Goal: Transaction & Acquisition: Purchase product/service

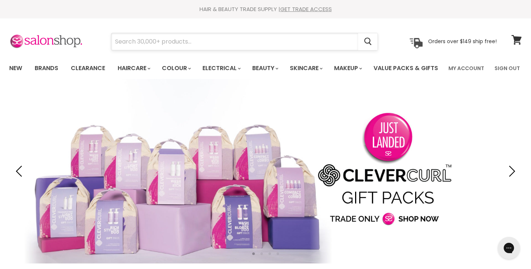
click at [183, 47] on input "Search" at bounding box center [234, 41] width 247 height 17
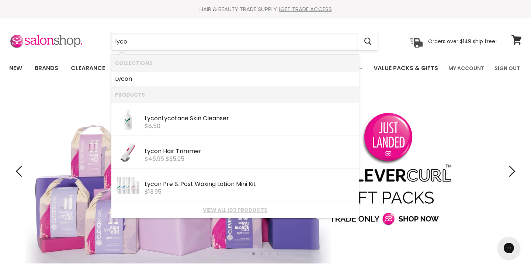
type input "lycon"
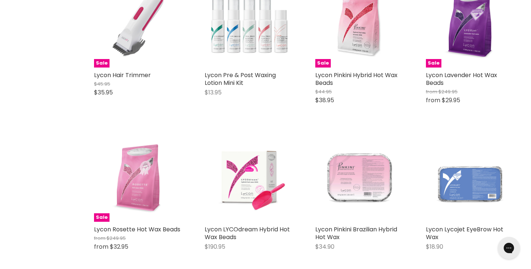
scroll to position [130, 0]
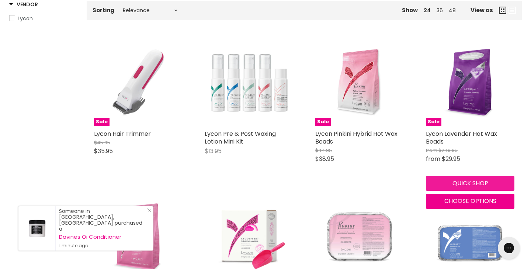
click at [444, 191] on button "Quick shop" at bounding box center [470, 183] width 88 height 15
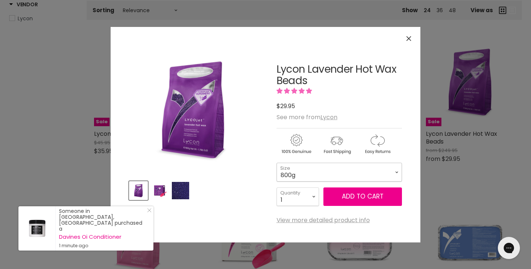
click at [378, 171] on select "800g 5kg" at bounding box center [338, 172] width 125 height 18
click at [276, 163] on select "800g 5kg" at bounding box center [338, 172] width 125 height 18
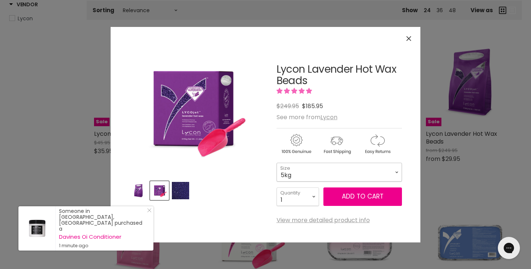
click at [370, 167] on select "800g 5kg" at bounding box center [338, 172] width 125 height 18
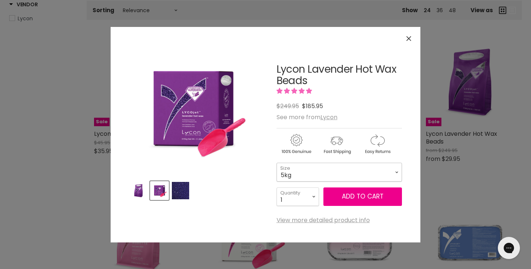
select select "800g"
click at [276, 163] on select "800g 5kg" at bounding box center [338, 172] width 125 height 18
click at [370, 166] on select "800g 5kg" at bounding box center [338, 172] width 125 height 18
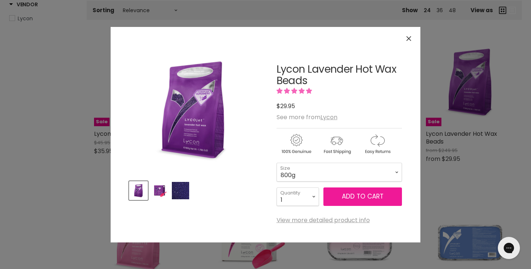
click at [368, 194] on button "Add to cart" at bounding box center [362, 196] width 79 height 18
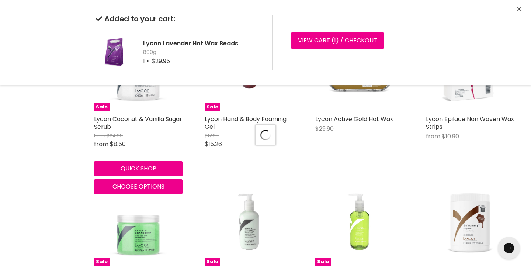
scroll to position [847, 0]
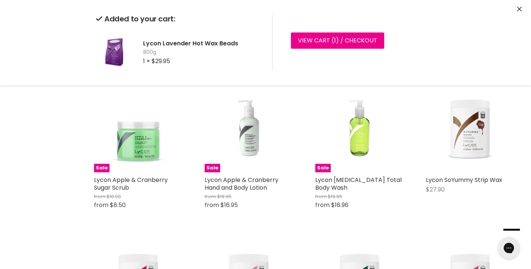
click at [513, 14] on div "Added to your cart: Lycon Lavender Hot Wax Beads 800g 1 × $29.95 View cart ( 1 …" at bounding box center [265, 42] width 531 height 85
click at [521, 10] on icon "Close" at bounding box center [519, 9] width 5 height 5
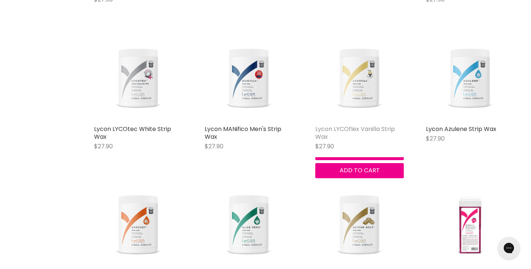
scroll to position [1210, 0]
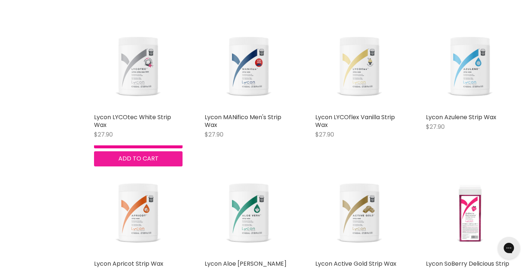
click at [156, 163] on span "Add to cart" at bounding box center [138, 158] width 40 height 8
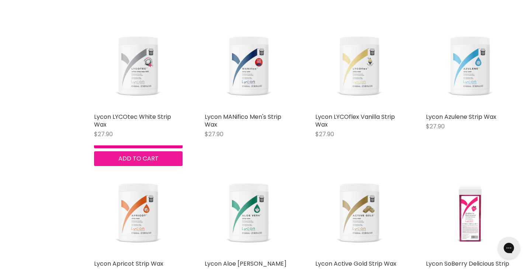
click at [157, 163] on span "Add to cart" at bounding box center [138, 158] width 40 height 8
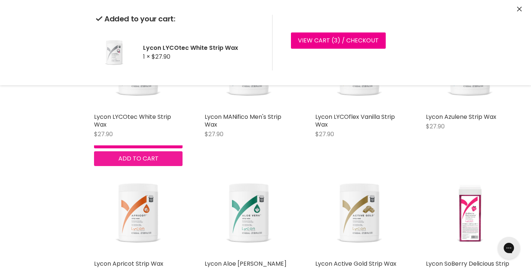
click at [154, 173] on div "Lycon LYCOtec White Strip Wax $27.90 Lycon Quick shop Add to cart" at bounding box center [138, 93] width 103 height 160
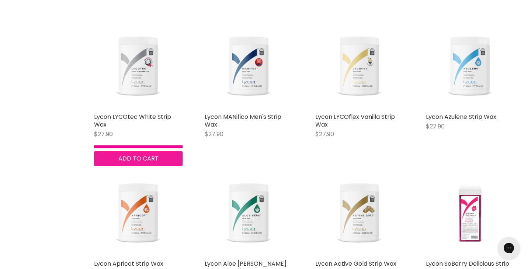
click at [151, 163] on span "Add to cart" at bounding box center [138, 158] width 40 height 8
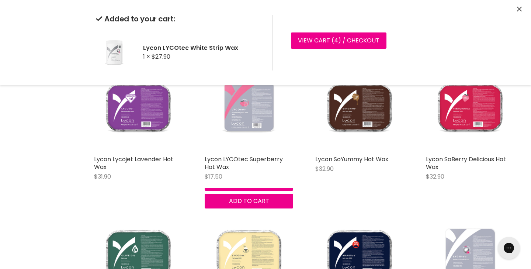
scroll to position [1643, 0]
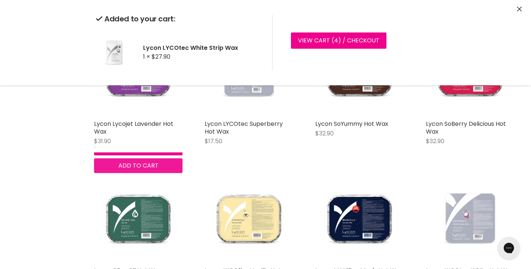
click at [149, 180] on div "Lycon Lycojet Lavender Hot Wax $31.90 Lycon Quick shop Add to cart" at bounding box center [138, 100] width 103 height 160
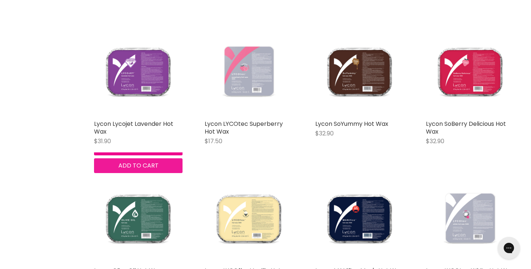
click at [158, 170] on span "Add to cart" at bounding box center [138, 165] width 40 height 8
click at [157, 170] on span "Add to cart" at bounding box center [138, 165] width 40 height 8
click at [158, 170] on span "Add to cart" at bounding box center [138, 165] width 40 height 8
click at [154, 173] on button "Add to cart" at bounding box center [138, 165] width 88 height 15
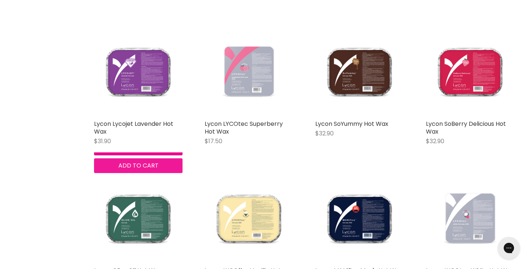
click at [149, 170] on span "Add to cart" at bounding box center [138, 165] width 40 height 8
click at [149, 173] on button "Add to cart" at bounding box center [138, 165] width 88 height 15
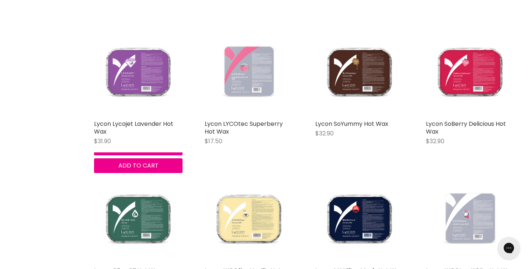
click at [155, 112] on img "Main content" at bounding box center [138, 72] width 88 height 88
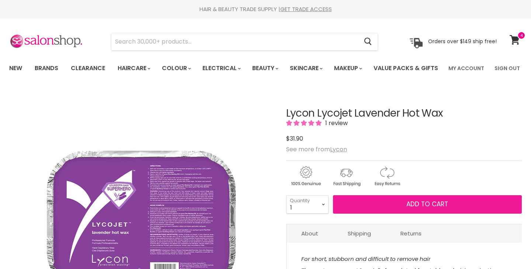
click at [335, 213] on button "Add to cart" at bounding box center [427, 204] width 189 height 18
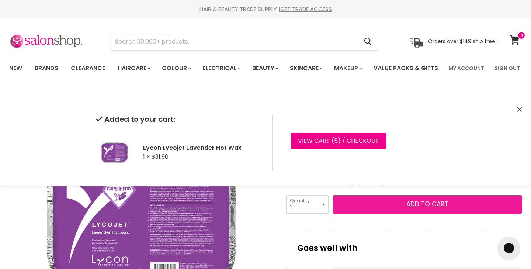
click at [413, 208] on span "Add to cart" at bounding box center [427, 203] width 42 height 9
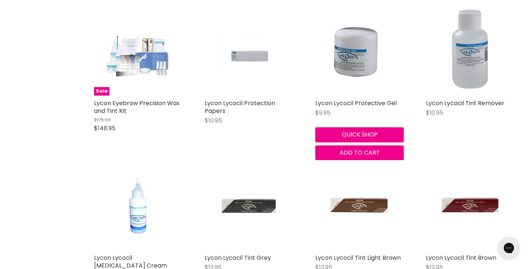
scroll to position [2558, 0]
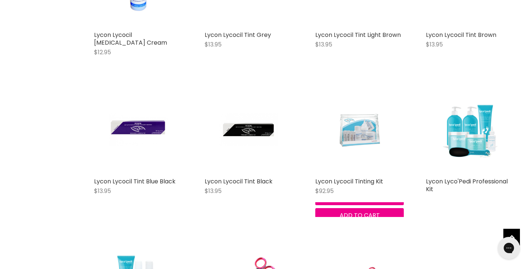
scroll to position [2761, 0]
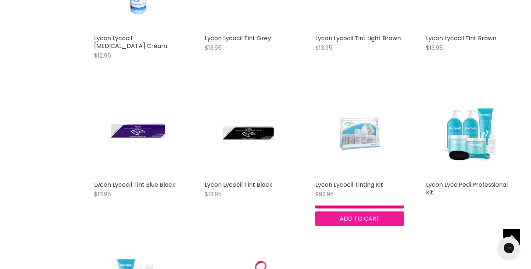
click at [378, 223] on span "Add to cart" at bounding box center [359, 218] width 40 height 8
click at [373, 223] on span "Add to cart" at bounding box center [359, 218] width 40 height 8
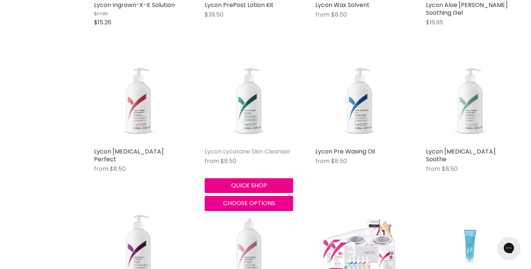
scroll to position [1894, 0]
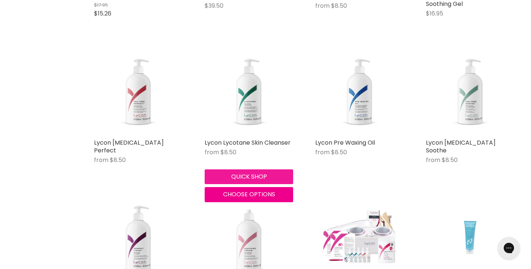
click at [244, 184] on button "Quick shop" at bounding box center [249, 176] width 88 height 15
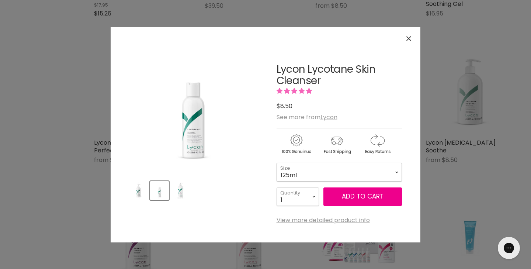
click at [373, 174] on select "125ml 500ml 1 Litre" at bounding box center [338, 172] width 125 height 18
click at [276, 163] on select "125ml 500ml 1 Litre" at bounding box center [338, 172] width 125 height 18
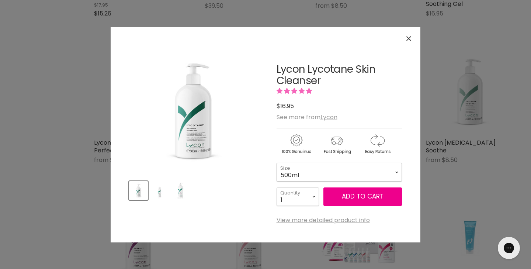
click at [360, 174] on select "125ml 500ml 1 Litre" at bounding box center [338, 172] width 125 height 18
click at [276, 163] on select "125ml 500ml 1 Litre" at bounding box center [338, 172] width 125 height 18
select select "1 Litre"
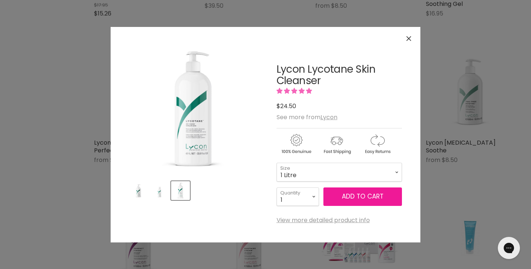
click at [356, 196] on button "Add to cart" at bounding box center [362, 196] width 79 height 18
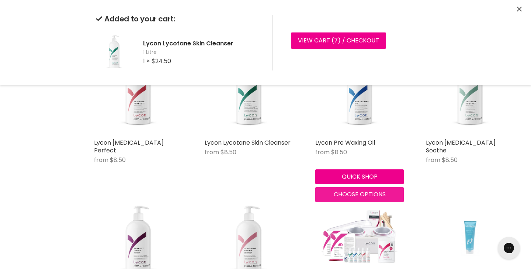
click at [347, 190] on div "Lycon Pre Waxing Oil from $8.50 Lycon Quick shop Choose options" at bounding box center [359, 124] width 103 height 170
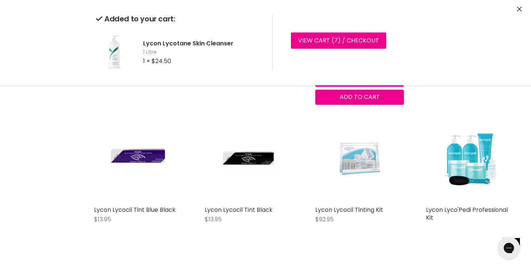
scroll to position [2748, 0]
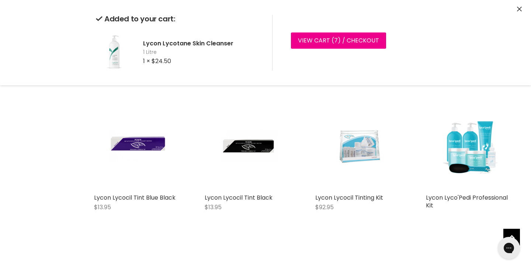
click at [346, 225] on div "Lycon Lycocil Tinting Kit $92.95 Lycon Quick shop Add to cart" at bounding box center [359, 159] width 103 height 131
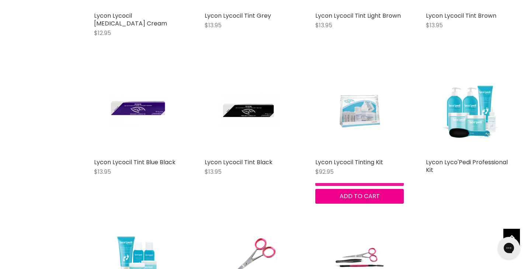
scroll to position [2782, 0]
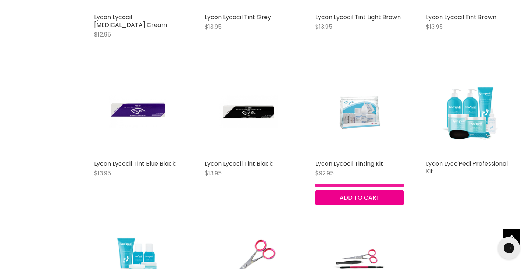
click at [330, 187] on button "Quick shop" at bounding box center [359, 179] width 88 height 15
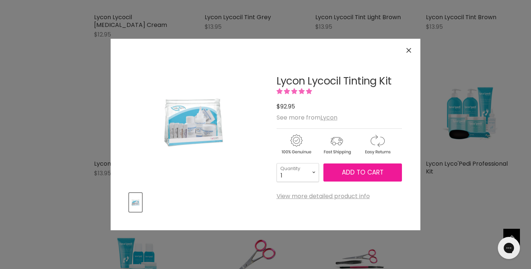
click at [344, 175] on span "Add to cart" at bounding box center [363, 172] width 42 height 9
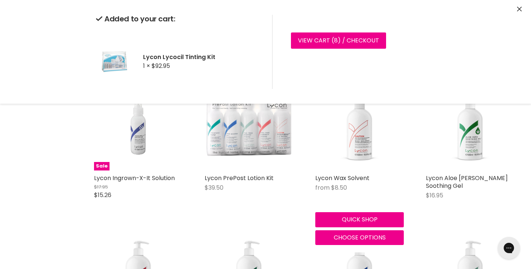
scroll to position [1732, 0]
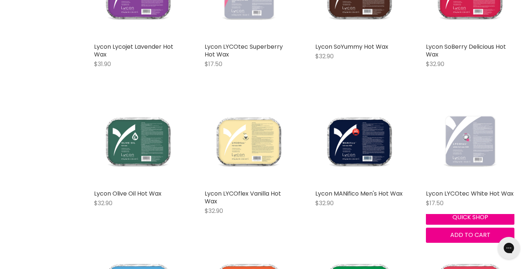
scroll to position [841, 0]
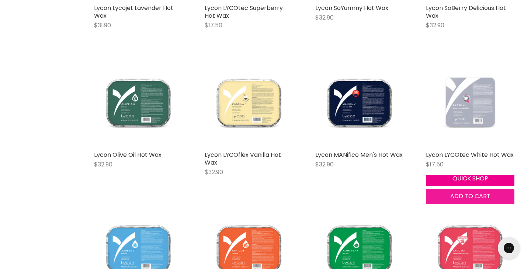
click at [485, 200] on span "Add to cart" at bounding box center [470, 196] width 40 height 8
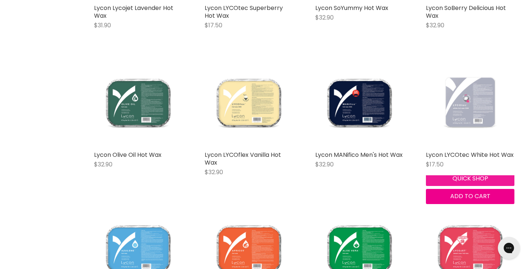
click at [446, 186] on button "Quick shop" at bounding box center [470, 178] width 88 height 15
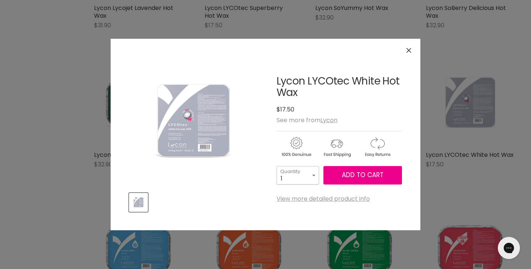
click at [296, 181] on select "1 2 3 4 5 6 7 8 9 10+" at bounding box center [297, 175] width 42 height 18
select select "3"
click at [276, 166] on select "1 2 3 4 5 6 7 8 9 10+" at bounding box center [297, 175] width 42 height 18
type input "3"
click at [327, 181] on button "Add to cart" at bounding box center [362, 175] width 79 height 18
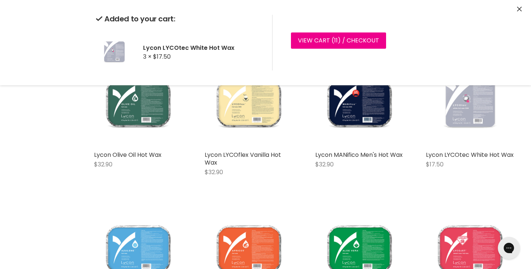
click at [523, 10] on div "Added to your cart: Lycon LYCOtec White Hot Wax 3 × $17.50 View cart ( 11 ) / C…" at bounding box center [265, 42] width 531 height 85
click at [518, 9] on icon "Close" at bounding box center [519, 9] width 5 height 5
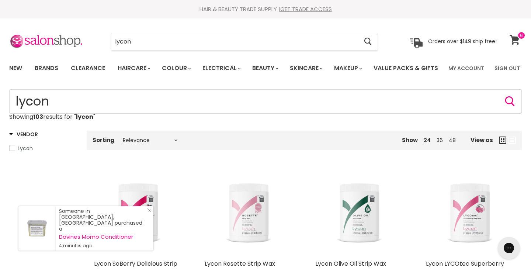
click at [513, 46] on link "View cart" at bounding box center [516, 39] width 20 height 17
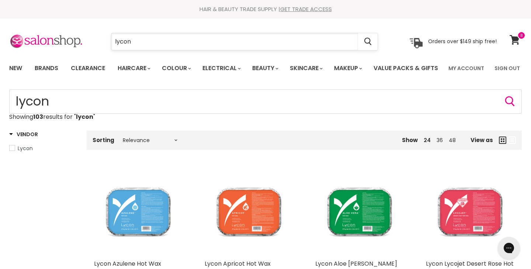
click at [313, 42] on input "lycon" at bounding box center [234, 41] width 247 height 17
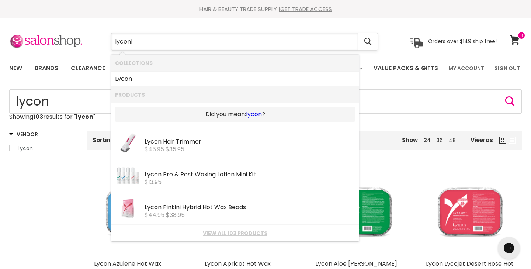
type input "lycon"
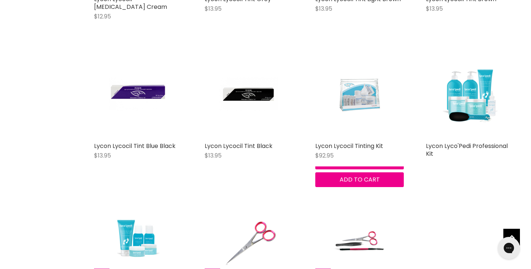
scroll to position [3717, 0]
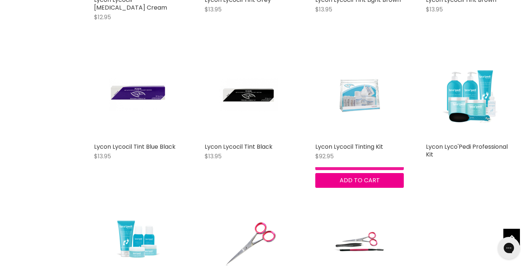
click at [334, 170] on button "Quick shop" at bounding box center [359, 162] width 88 height 15
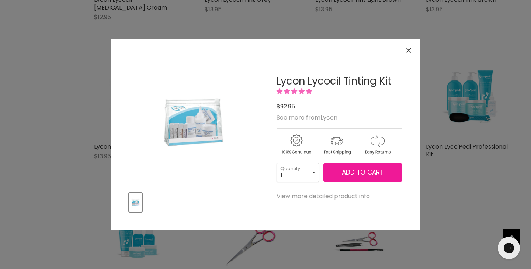
click at [343, 180] on button "Add to cart" at bounding box center [362, 172] width 79 height 18
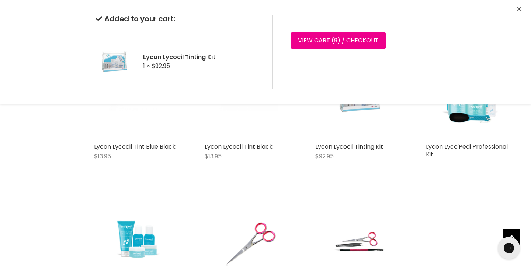
click at [520, 10] on icon "Close" at bounding box center [519, 9] width 5 height 5
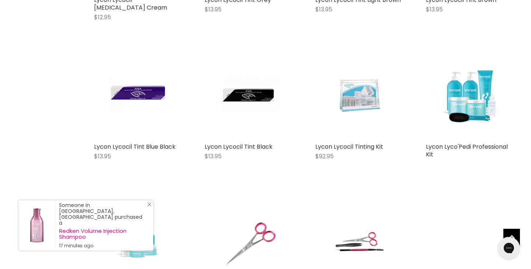
click at [150, 206] on icon "Close Icon" at bounding box center [149, 204] width 4 height 4
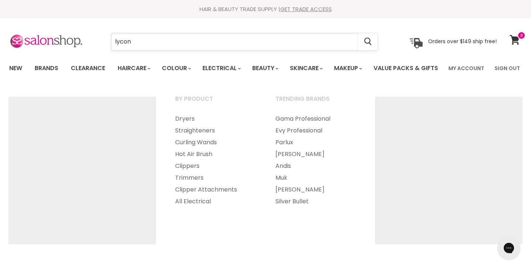
click at [287, 42] on input "lycon" at bounding box center [234, 41] width 247 height 17
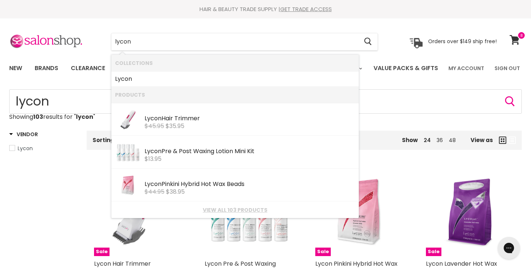
click at [95, 79] on ul "New Brands Clearance Haircare" at bounding box center [224, 67] width 440 height 21
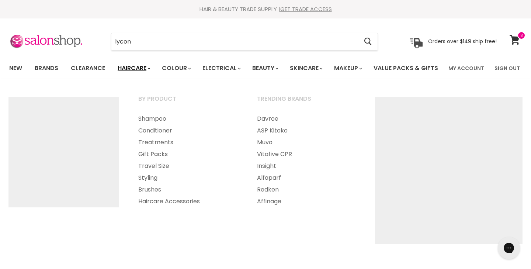
click at [143, 63] on link "Haircare" at bounding box center [133, 67] width 43 height 15
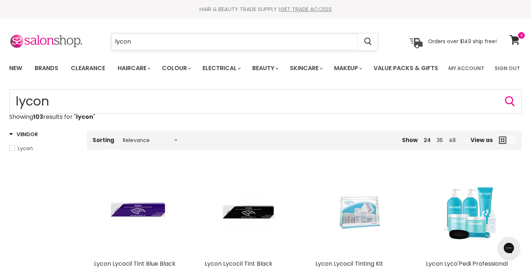
click at [205, 42] on input "lycon" at bounding box center [234, 41] width 247 height 17
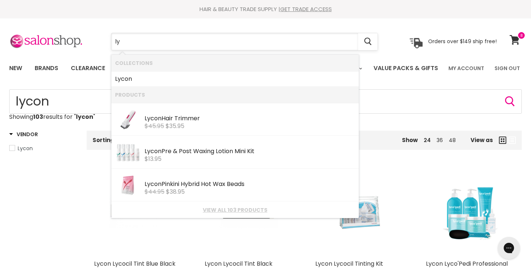
type input "l"
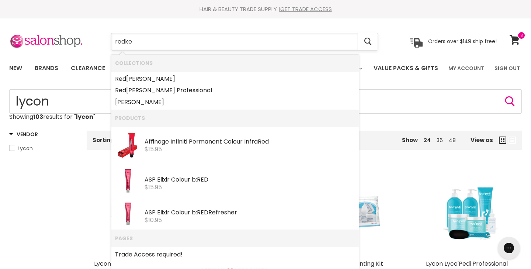
type input "redken"
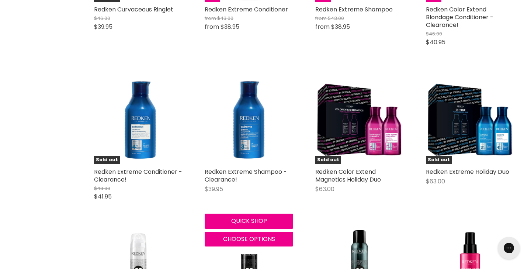
scroll to position [1358, 0]
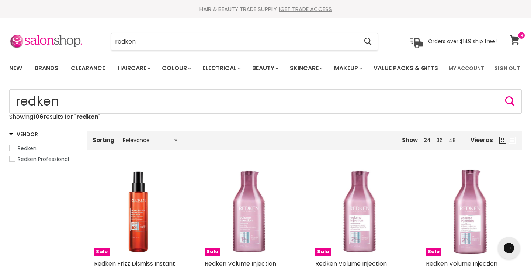
click at [511, 39] on icon at bounding box center [514, 40] width 10 height 10
